Goal: Find specific page/section: Find specific page/section

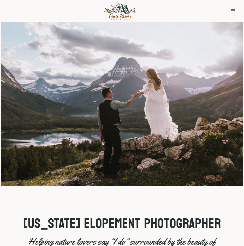
click at [236, 11] on button "Toggle Menu" at bounding box center [233, 11] width 10 height 8
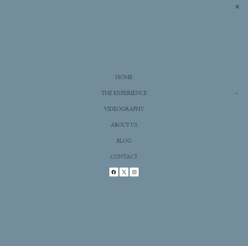
click at [237, 6] on span "Close menu" at bounding box center [237, 7] width 4 height 4
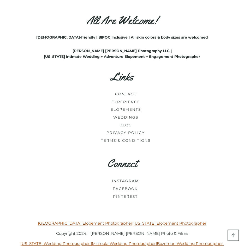
scroll to position [1461, 0]
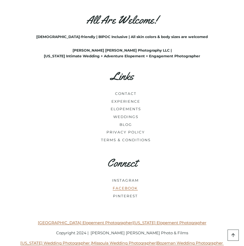
click at [125, 186] on link "FACEBOOK" at bounding box center [125, 188] width 25 height 4
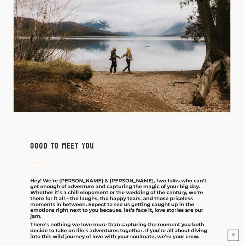
scroll to position [652, 0]
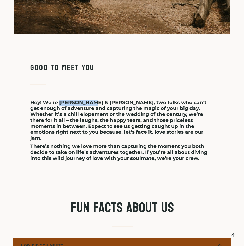
drag, startPoint x: 61, startPoint y: 106, endPoint x: 91, endPoint y: 106, distance: 30.0
click at [91, 106] on strong "Hey! We’re [PERSON_NAME] & [PERSON_NAME], two folks who can’t get enough of adv…" at bounding box center [118, 121] width 176 height 42
copy strong "[PERSON_NAME] & [PERSON_NAME]"
